Goal: Navigation & Orientation: Find specific page/section

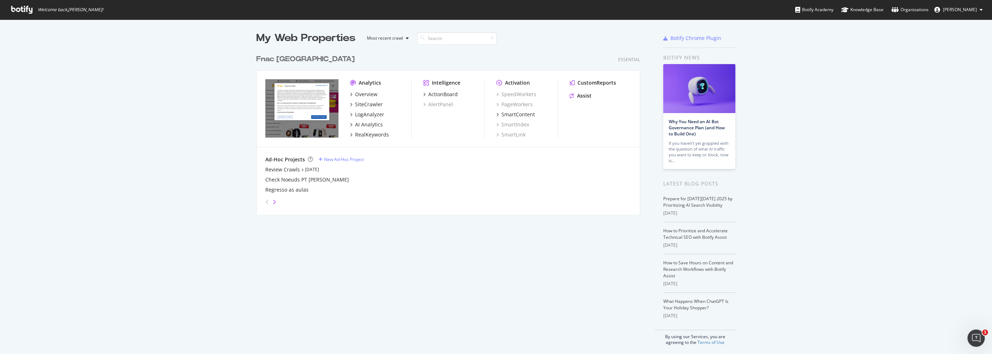
click at [272, 203] on icon "angle-right" at bounding box center [274, 202] width 4 height 6
click at [265, 203] on icon "angle-left" at bounding box center [267, 202] width 4 height 6
